Goal: Task Accomplishment & Management: Manage account settings

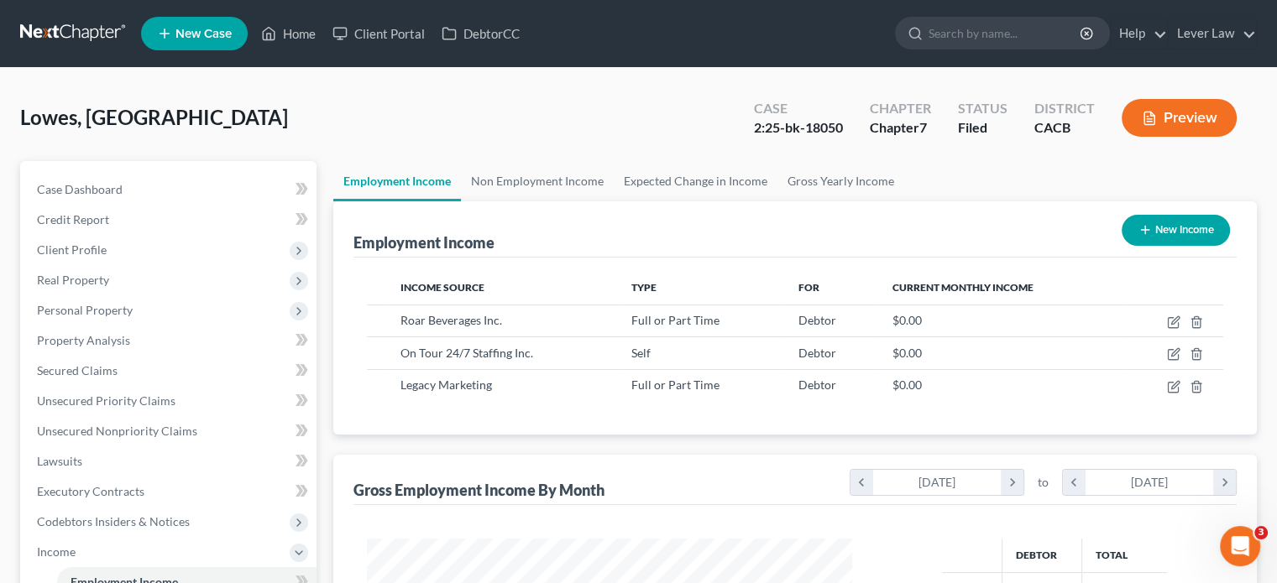
click at [103, 32] on link at bounding box center [73, 33] width 107 height 30
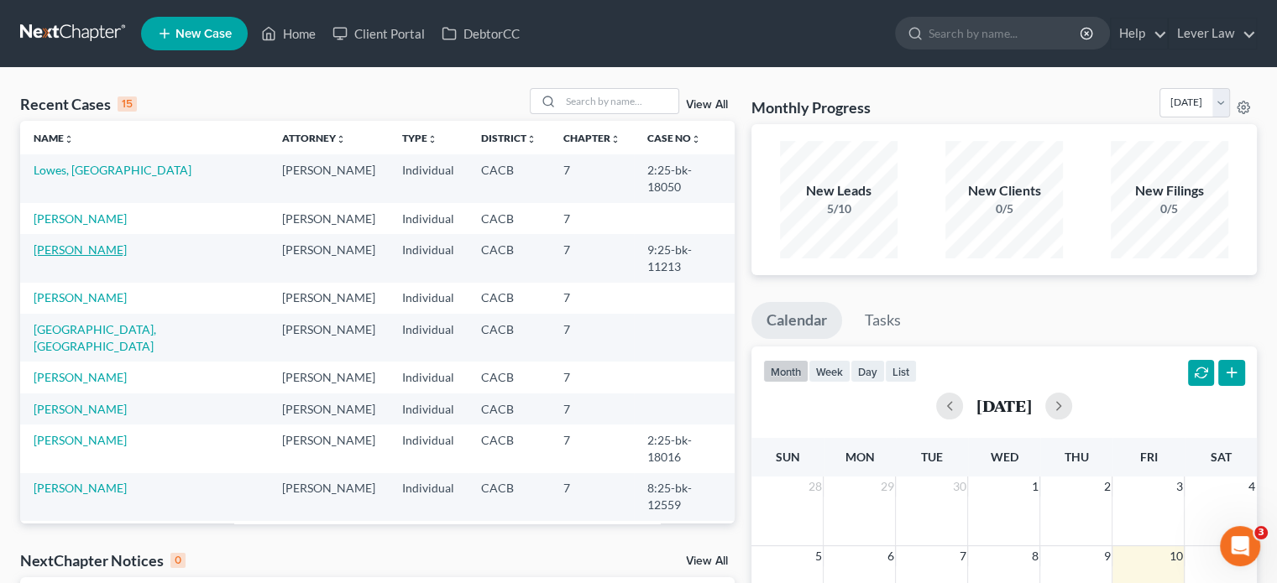
click at [84, 243] on link "Kinney, Brian" at bounding box center [80, 250] width 93 height 14
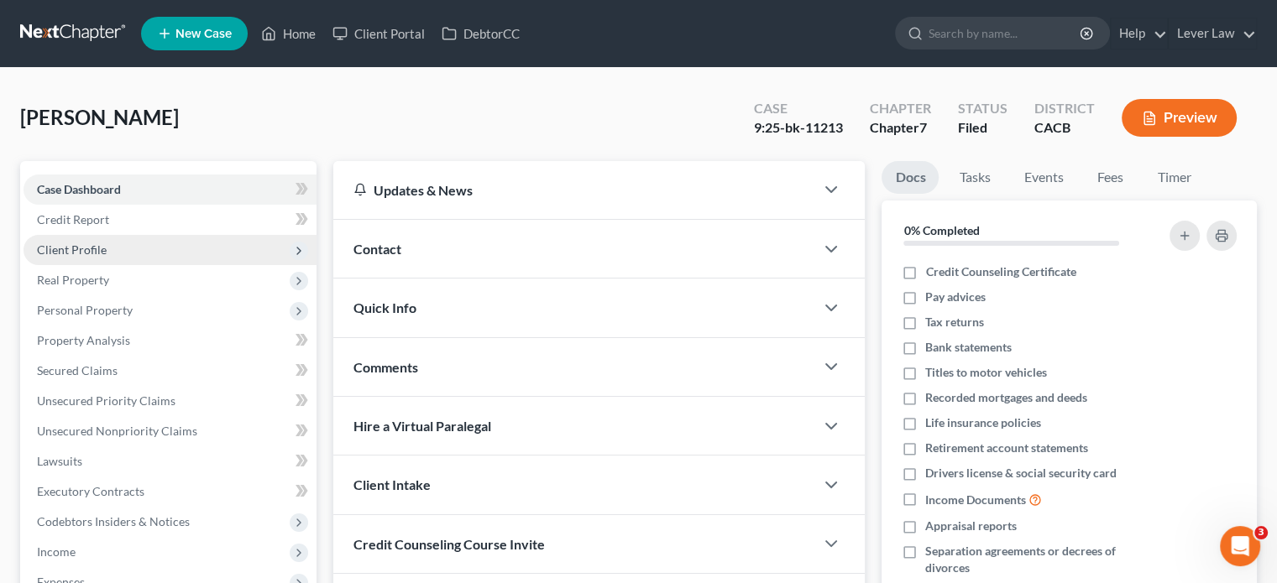
click at [74, 259] on span "Client Profile" at bounding box center [170, 250] width 293 height 30
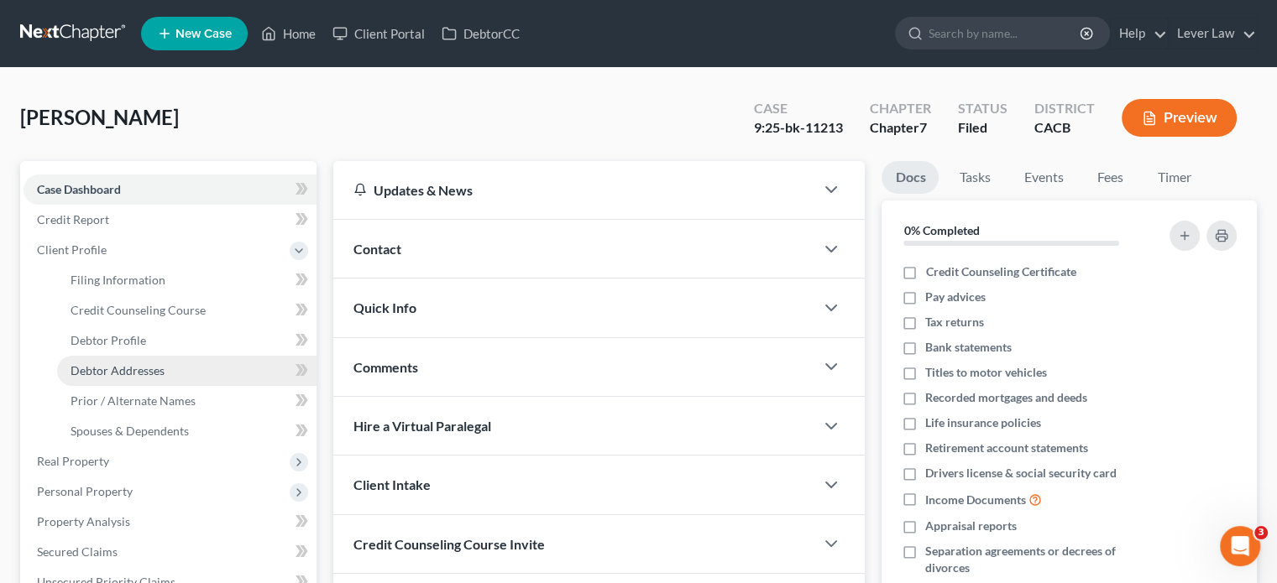
click at [149, 365] on span "Debtor Addresses" at bounding box center [118, 370] width 94 height 14
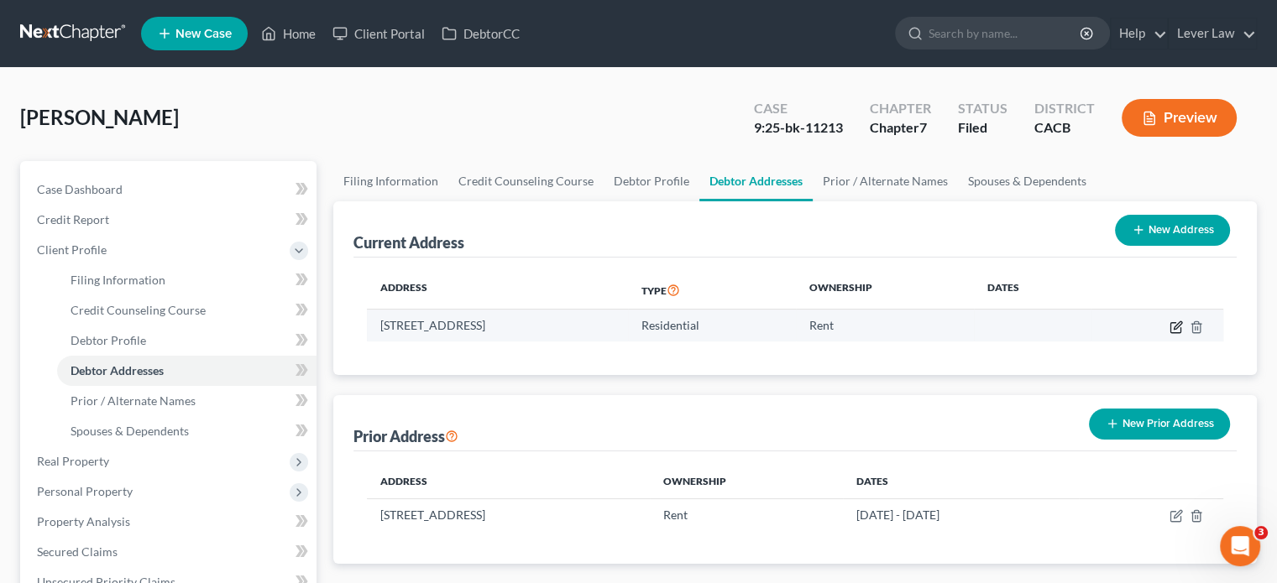
click at [1175, 325] on icon "button" at bounding box center [1178, 326] width 8 height 8
select select "4"
select select "0"
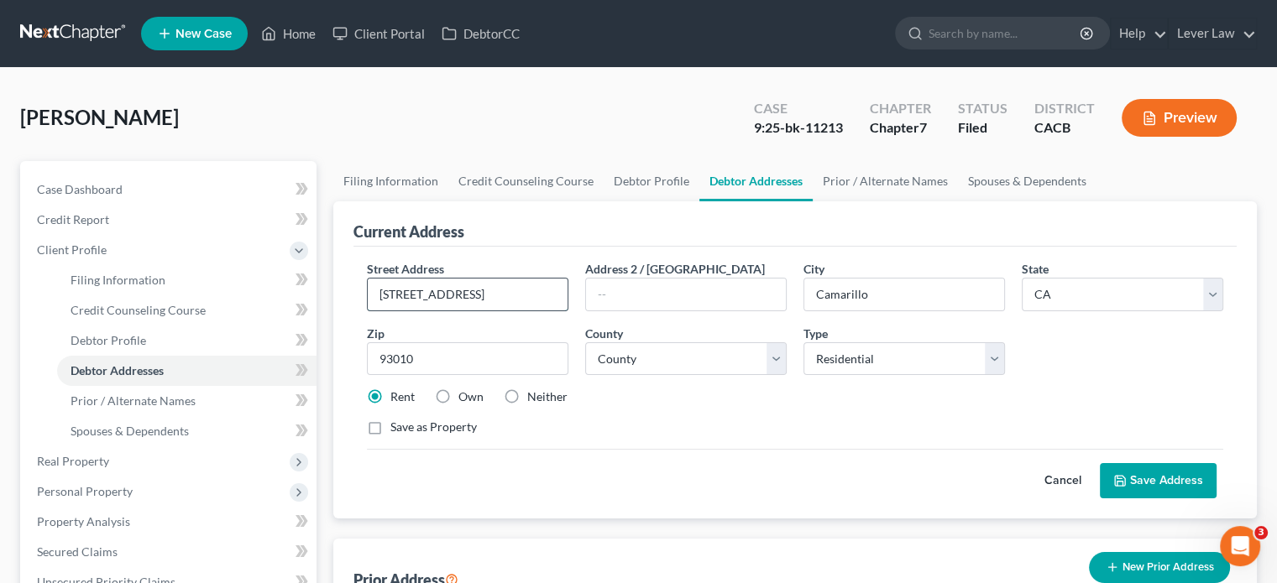
click at [443, 294] on input "379 Calistorga Road" at bounding box center [468, 295] width 200 height 32
type input "379 Calistoga Road"
click at [1113, 463] on button "Save Address" at bounding box center [1158, 480] width 117 height 35
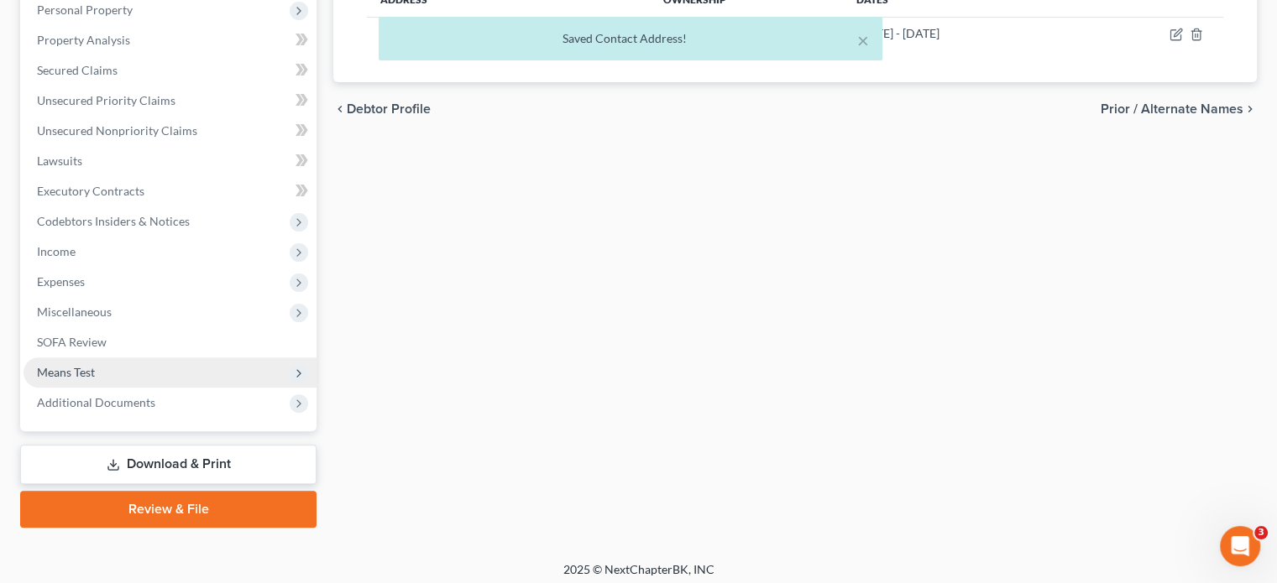
scroll to position [489, 0]
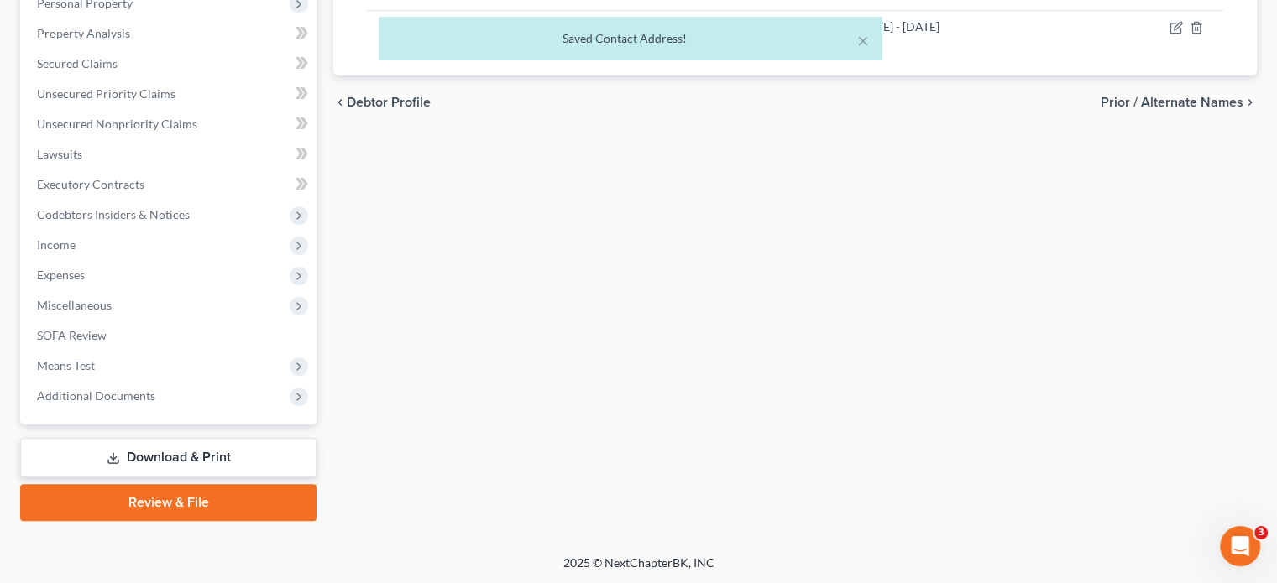
click at [97, 468] on link "Download & Print" at bounding box center [168, 457] width 296 height 39
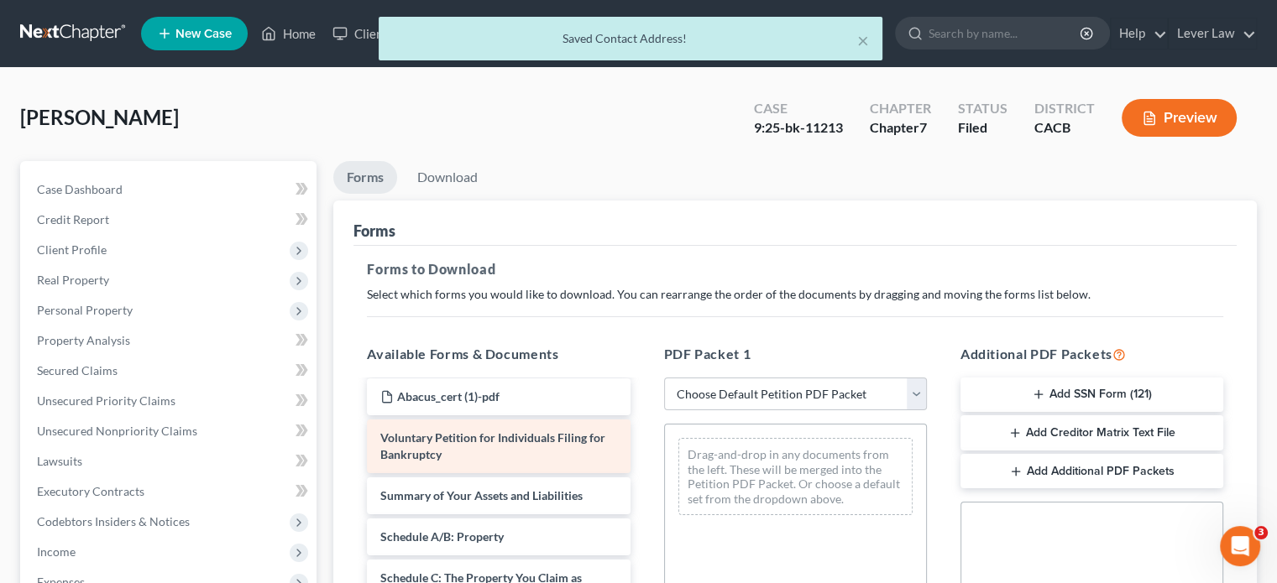
scroll to position [84, 0]
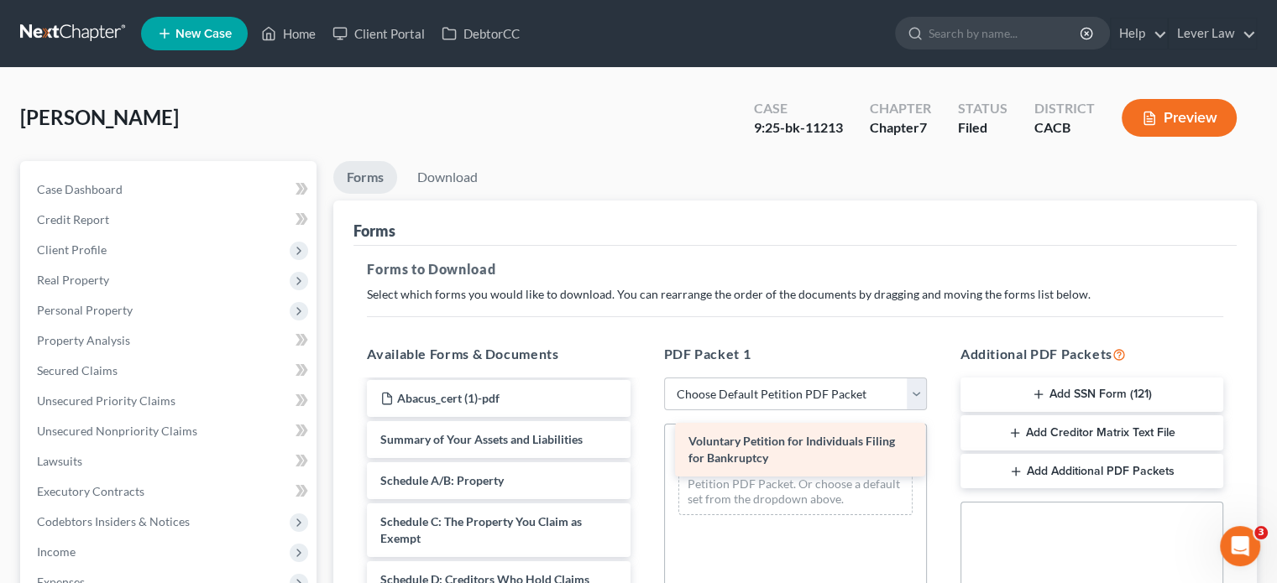
drag, startPoint x: 489, startPoint y: 460, endPoint x: 797, endPoint y: 463, distance: 308.1
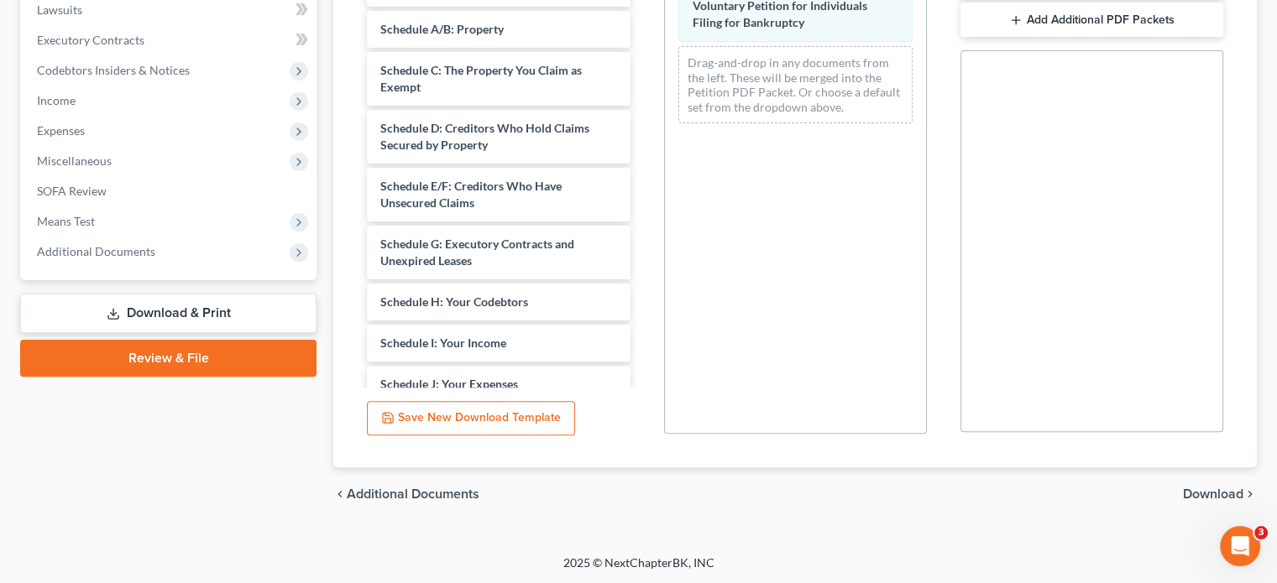
click at [1200, 492] on span "Download" at bounding box center [1213, 494] width 60 height 13
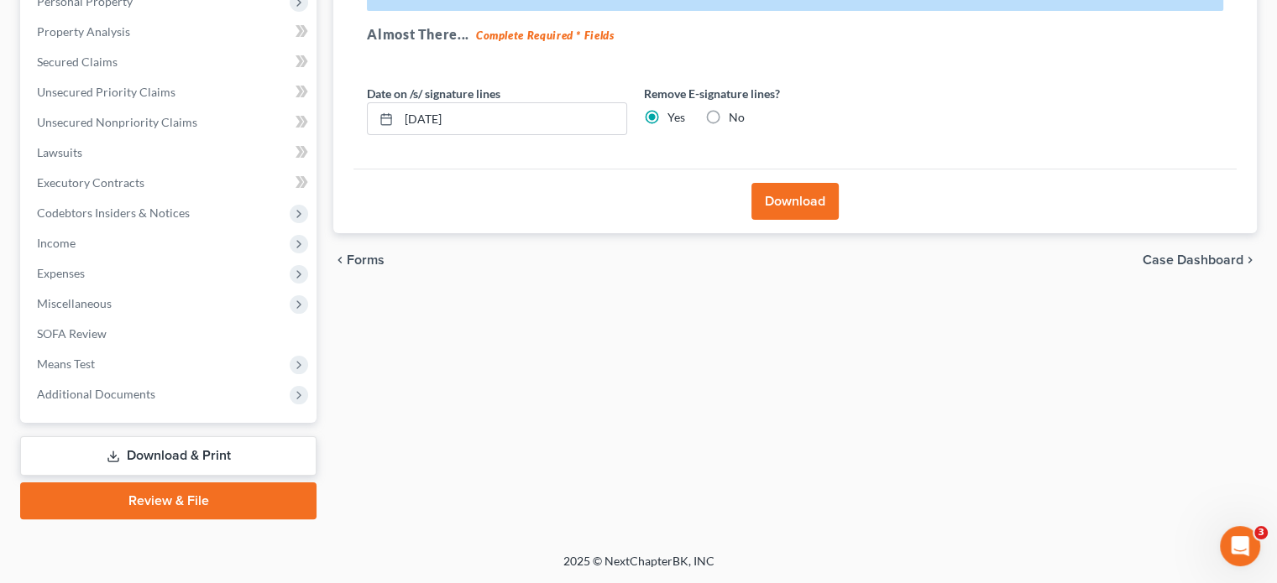
scroll to position [307, 0]
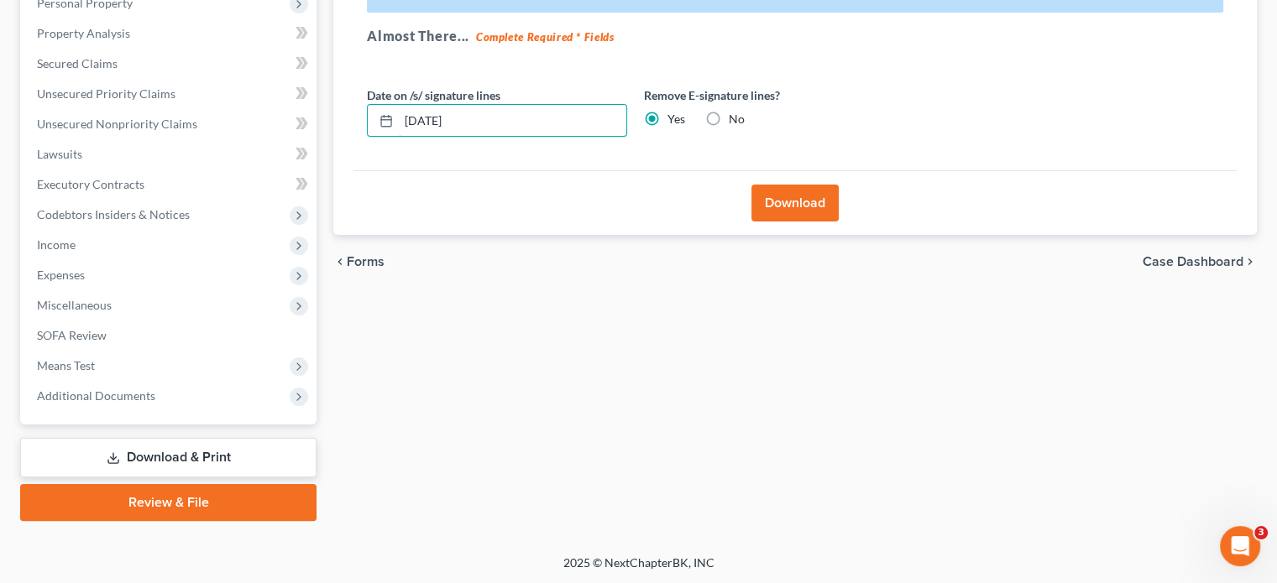
drag, startPoint x: 492, startPoint y: 121, endPoint x: 362, endPoint y: 130, distance: 130.4
click at [362, 130] on div "Date on /s/ signature lines 10/10/2025" at bounding box center [496, 111] width 277 height 51
click at [792, 201] on button "Download" at bounding box center [794, 203] width 87 height 37
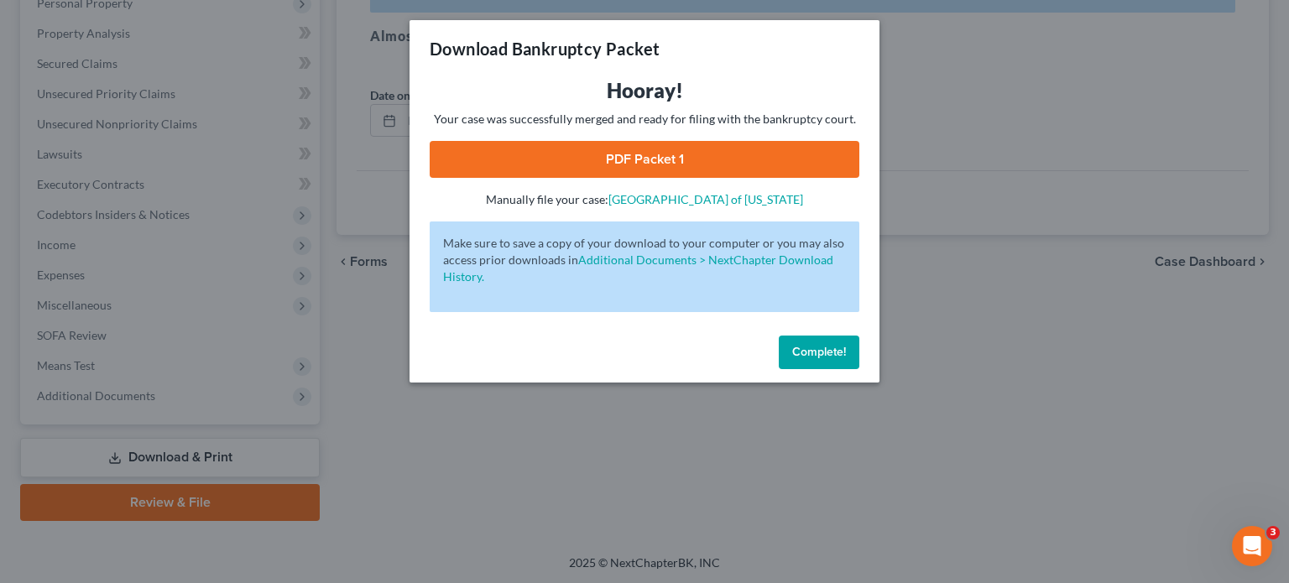
click at [755, 175] on link "PDF Packet 1" at bounding box center [645, 159] width 430 height 37
click at [805, 359] on button "Complete!" at bounding box center [819, 353] width 81 height 34
